Goal: Task Accomplishment & Management: Manage account settings

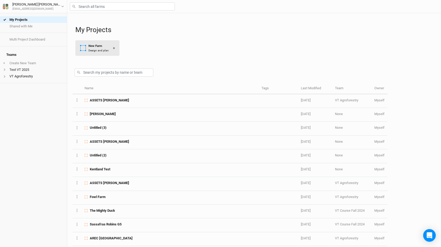
click at [101, 45] on div "New Farm" at bounding box center [99, 46] width 20 height 4
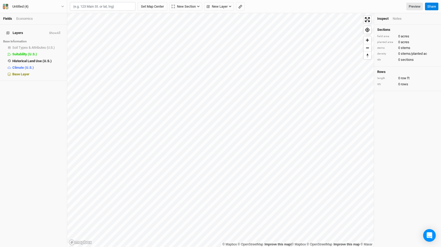
click at [101, 7] on input "text" at bounding box center [103, 6] width 66 height 9
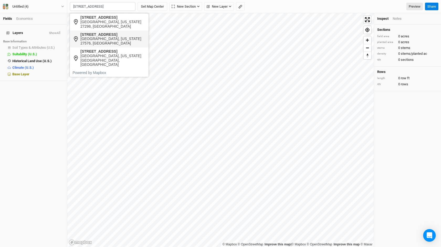
click at [97, 37] on div "[GEOGRAPHIC_DATA], [US_STATE] 27576, [GEOGRAPHIC_DATA]" at bounding box center [113, 41] width 65 height 9
click at [112, 7] on input "[STREET_ADDRESS][US_STATE]" at bounding box center [103, 6] width 66 height 9
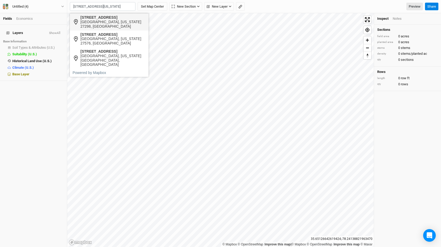
click at [97, 23] on div "[GEOGRAPHIC_DATA], [US_STATE] 27298, [GEOGRAPHIC_DATA]" at bounding box center [113, 24] width 65 height 9
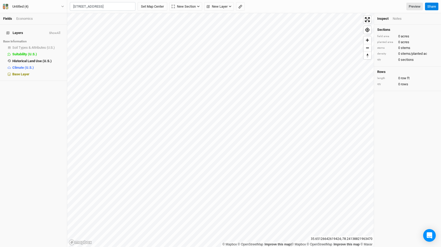
type input "[STREET_ADDRESS][US_STATE]"
click at [148, 4] on button "Set Map Center" at bounding box center [153, 6] width 30 height 9
click at [19, 6] on div "Untitled (4)" at bounding box center [20, 6] width 16 height 5
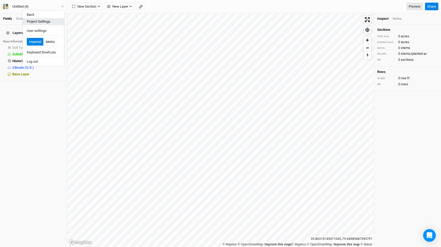
click at [36, 19] on button "Project Settings" at bounding box center [44, 21] width 42 height 7
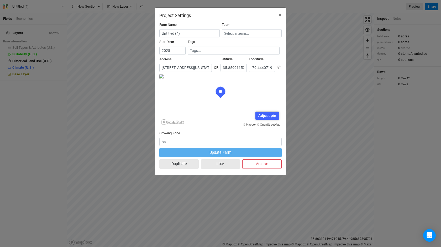
scroll to position [26, 61]
drag, startPoint x: 189, startPoint y: 34, endPoint x: 117, endPoint y: 27, distance: 72.4
click at [117, 27] on div "Project Settings × Farm Name Untitled (4) Team Start Year [DATE] Tags Address […" at bounding box center [220, 123] width 441 height 247
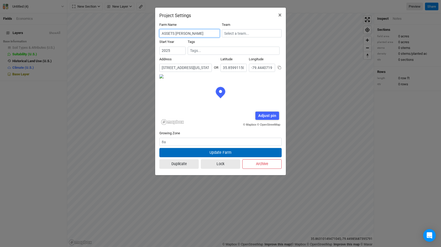
type input "ASSETS [PERSON_NAME]"
click at [245, 153] on button "Update Farm" at bounding box center [221, 152] width 122 height 9
